Goal: Find specific page/section: Find specific page/section

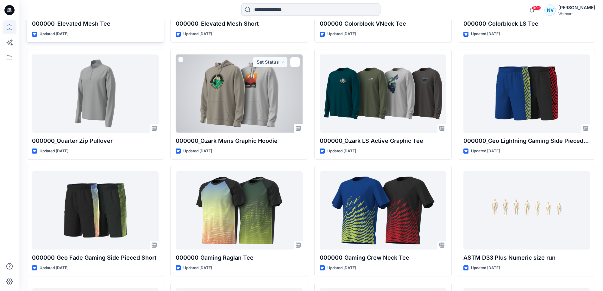
scroll to position [1131, 0]
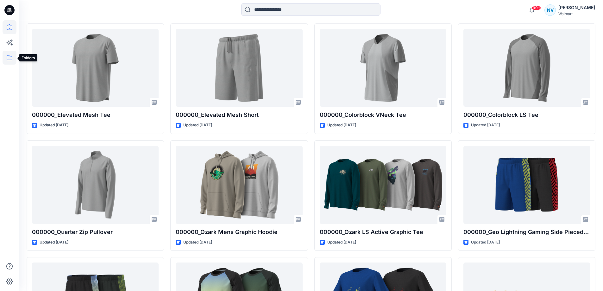
click at [12, 57] on icon at bounding box center [10, 57] width 6 height 5
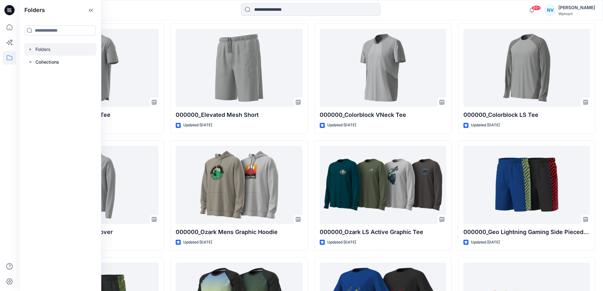
click at [55, 51] on div at bounding box center [60, 49] width 72 height 13
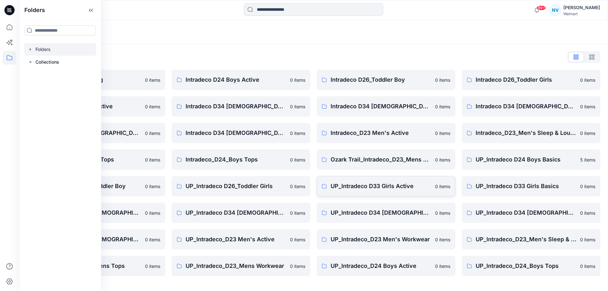
click at [416, 182] on p "UP_Intradeco D33 Girls Active" at bounding box center [381, 186] width 101 height 9
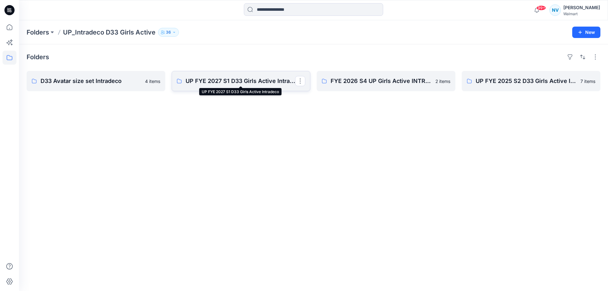
click at [259, 78] on p "UP FYE 2027 S1 D33 Girls Active Intradeco" at bounding box center [241, 81] width 110 height 9
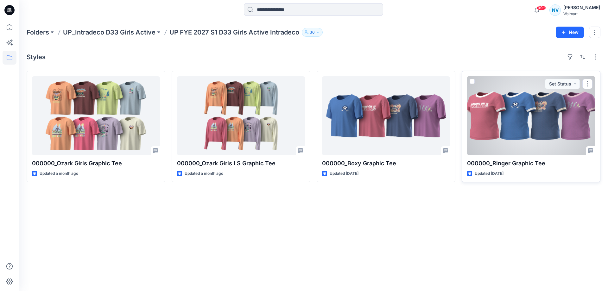
click at [519, 121] on div at bounding box center [531, 115] width 128 height 79
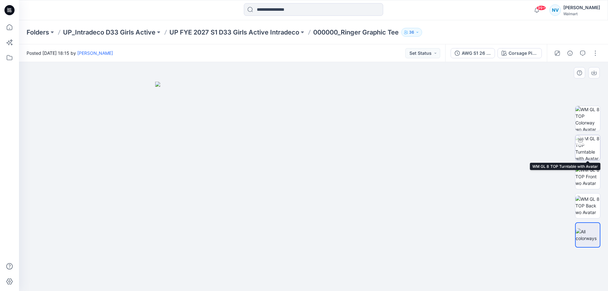
click at [593, 146] on img at bounding box center [587, 147] width 25 height 25
